Goal: Find specific page/section: Find specific page/section

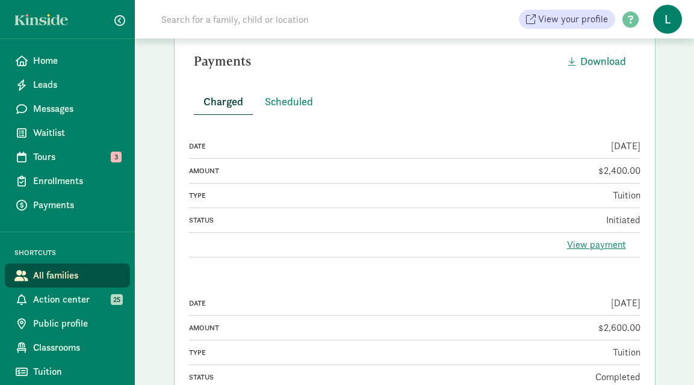
scroll to position [286, 0]
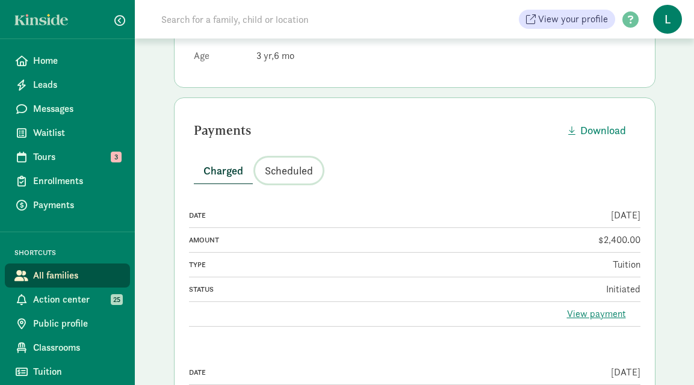
click at [285, 167] on span "Scheduled" at bounding box center [289, 170] width 48 height 16
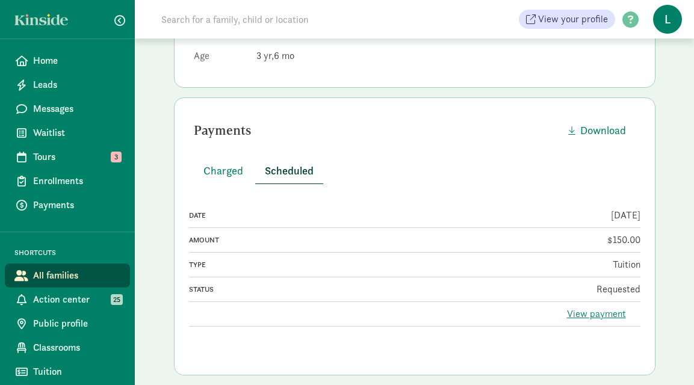
click at [227, 24] on input at bounding box center [323, 19] width 338 height 24
paste input "[PERSON_NAME]"
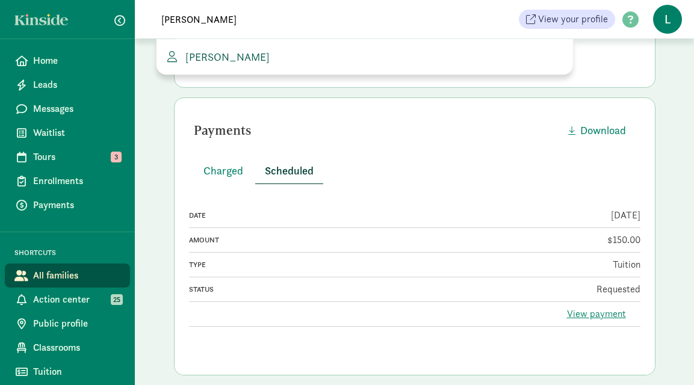
type input "[PERSON_NAME]"
click at [202, 63] on span "[PERSON_NAME]" at bounding box center [225, 57] width 89 height 14
